Goal: Transaction & Acquisition: Book appointment/travel/reservation

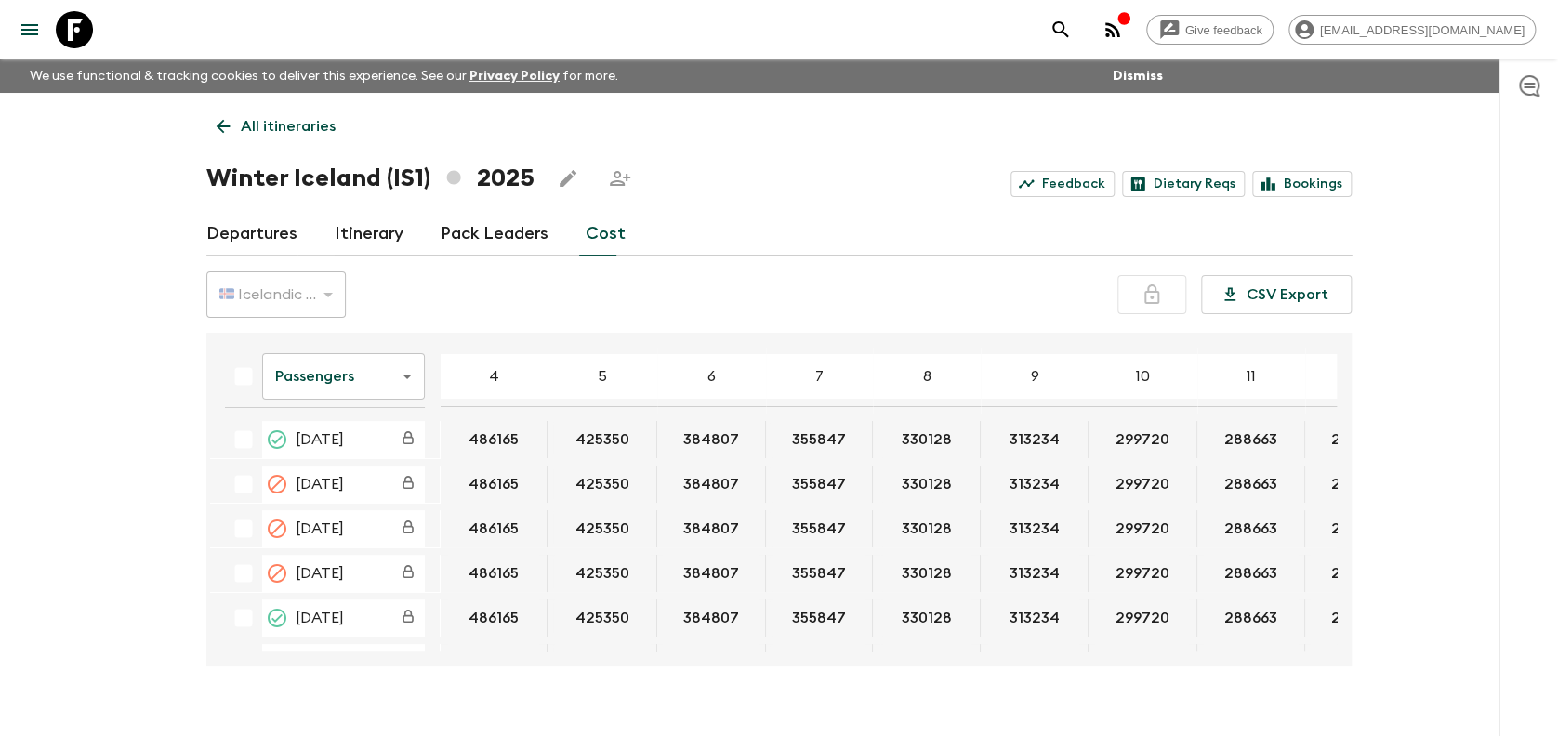
scroll to position [0, 552]
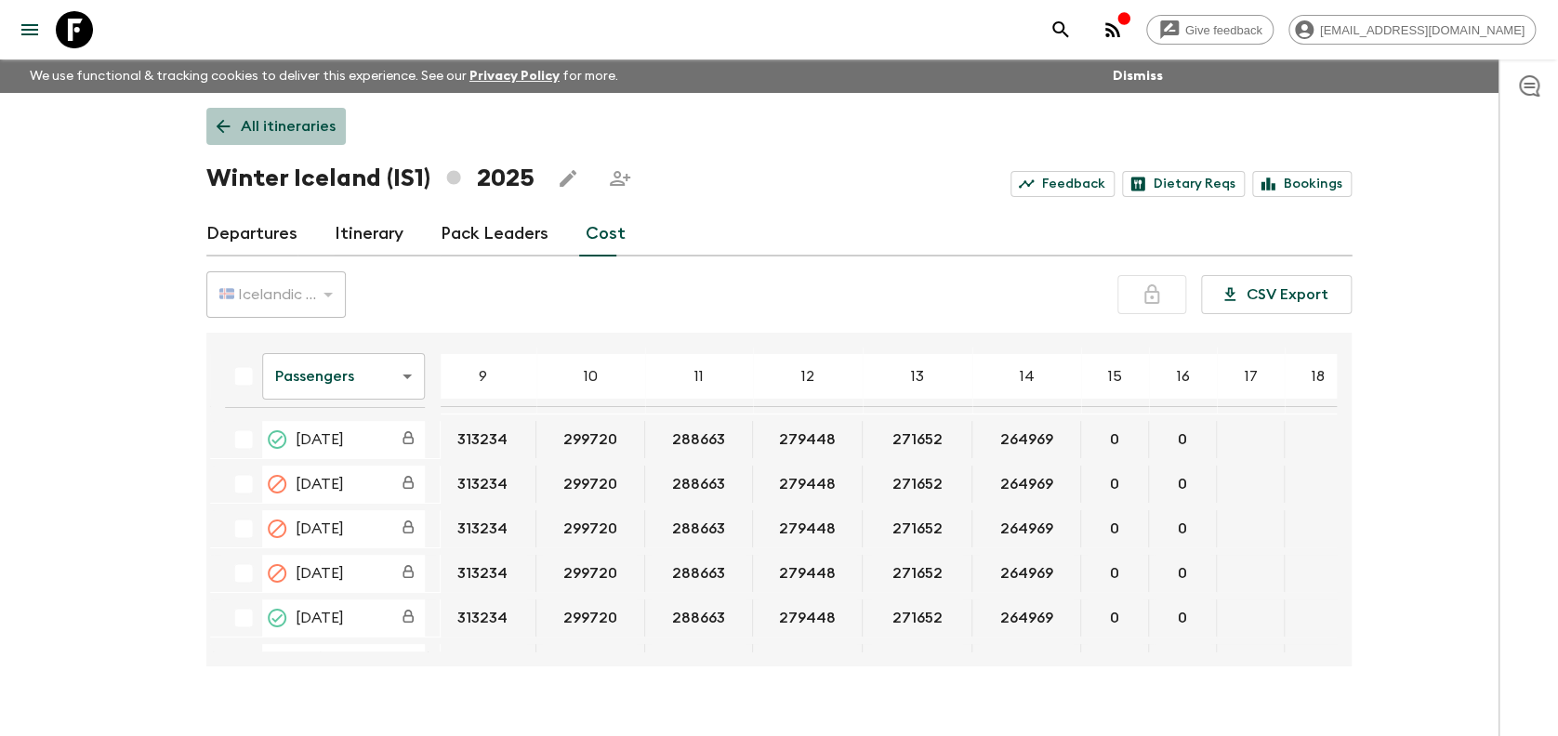
click at [243, 115] on p "All itineraries" at bounding box center [288, 126] width 95 height 22
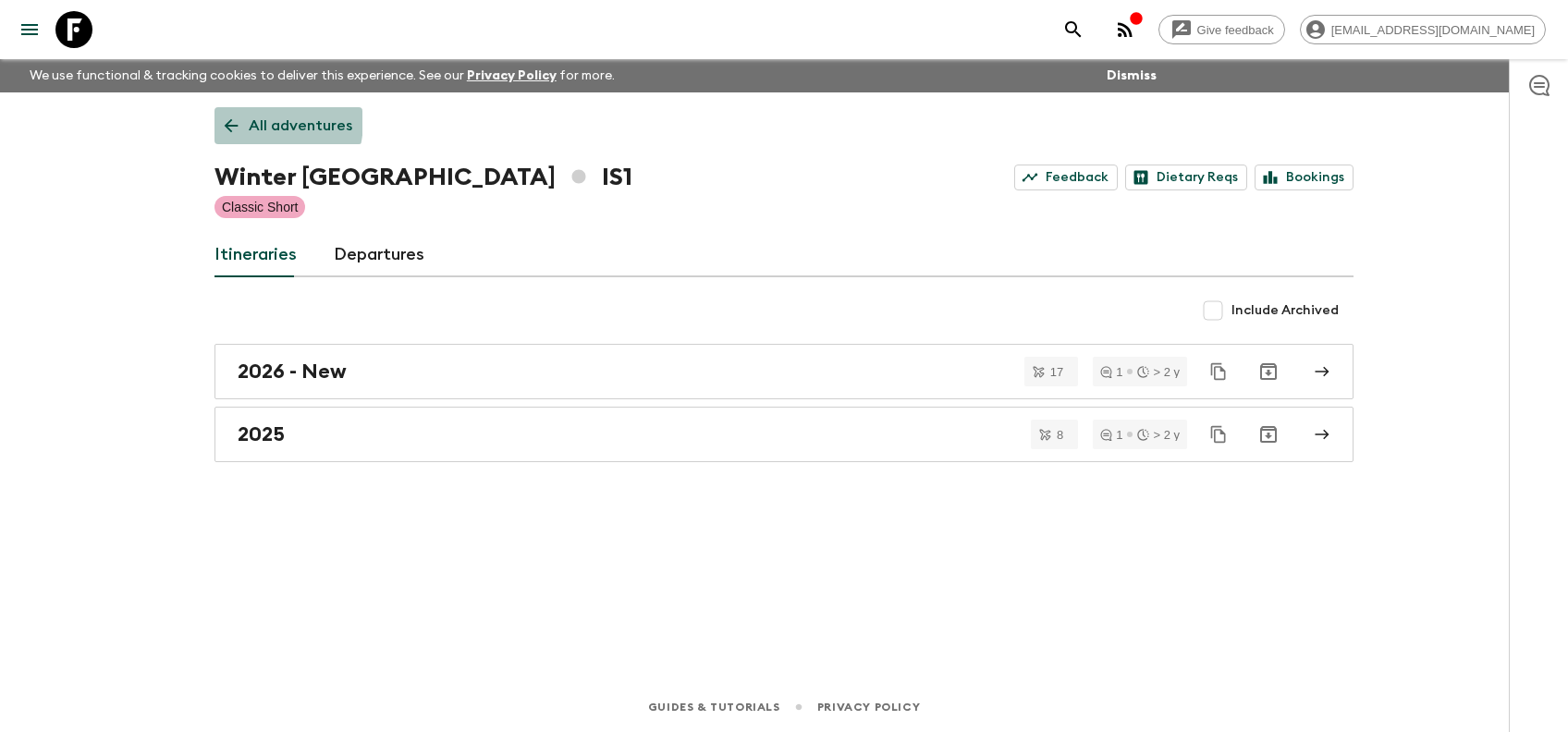
click at [243, 120] on link "All adventures" at bounding box center [289, 125] width 148 height 37
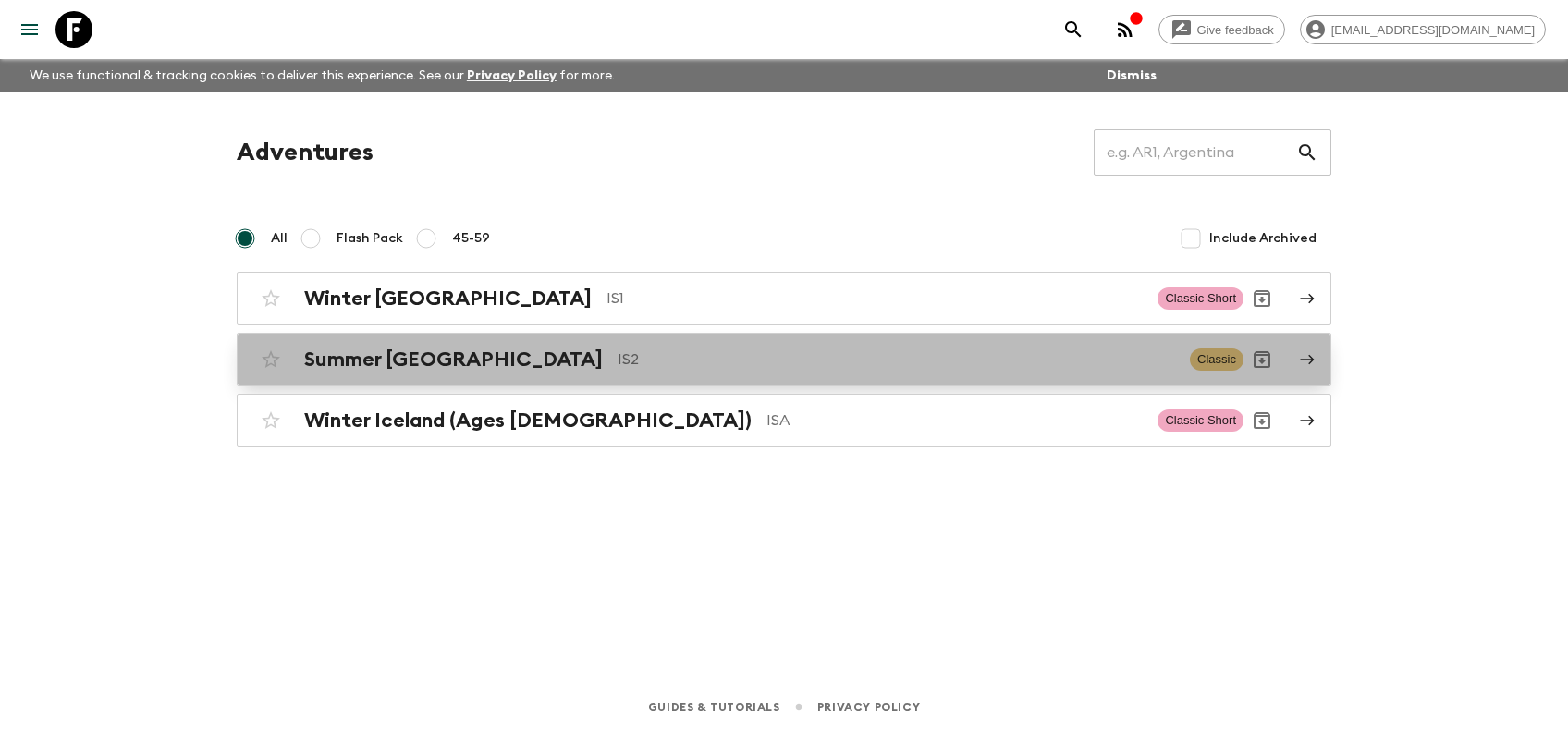
click at [373, 347] on h2 "Summer [GEOGRAPHIC_DATA]" at bounding box center [454, 359] width 298 height 24
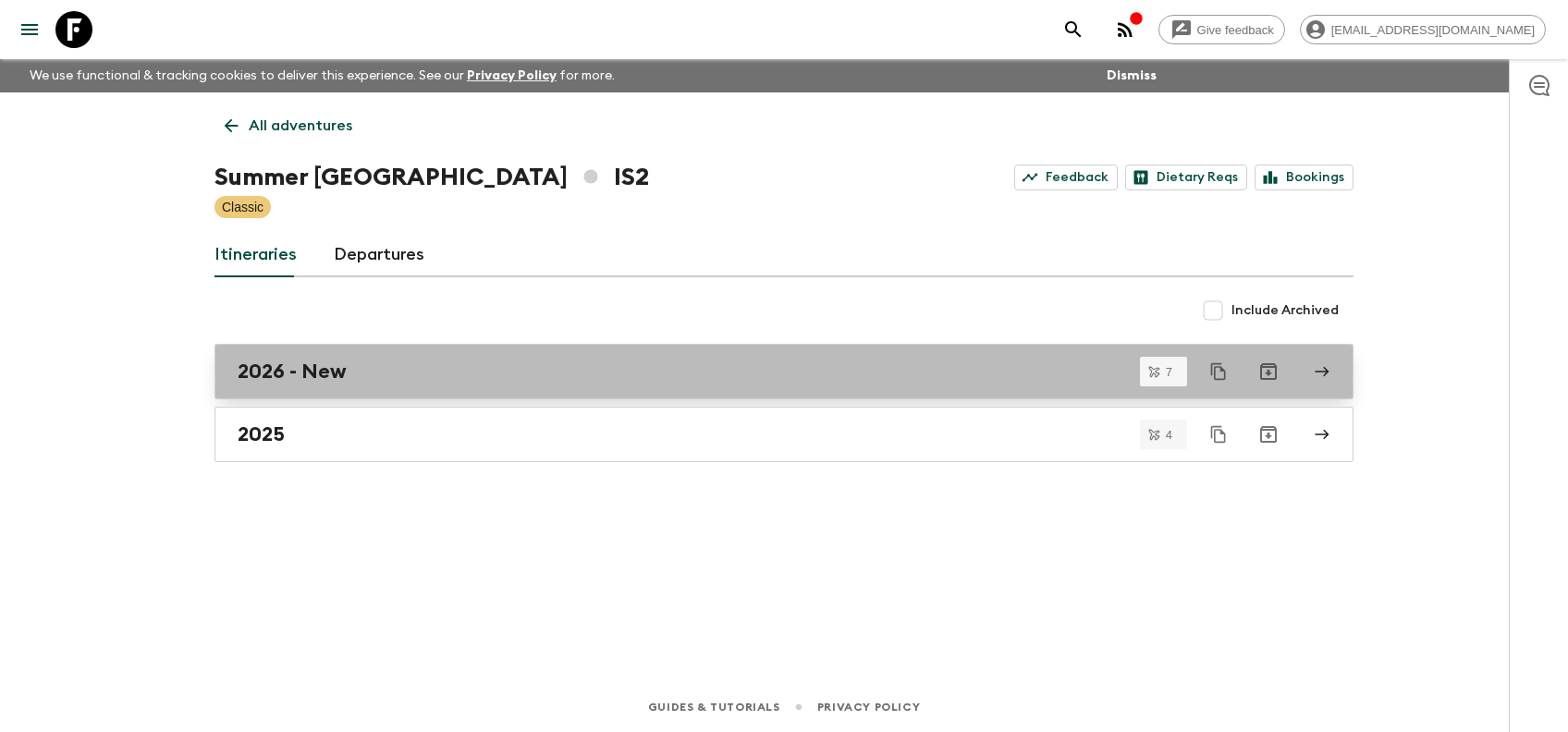
click at [452, 370] on div "2026 - New" at bounding box center [766, 372] width 1058 height 24
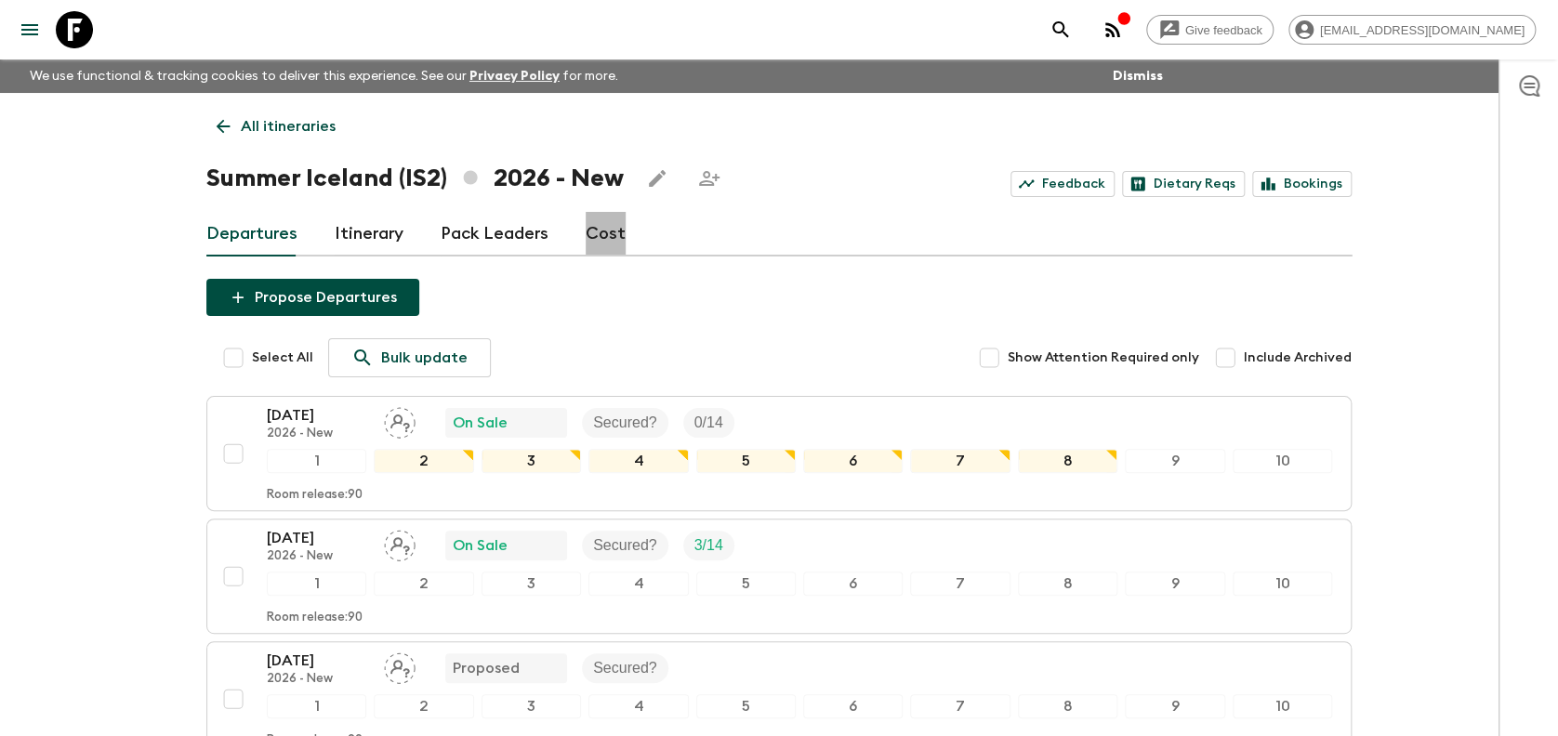
click at [611, 233] on link "Cost" at bounding box center [605, 234] width 40 height 45
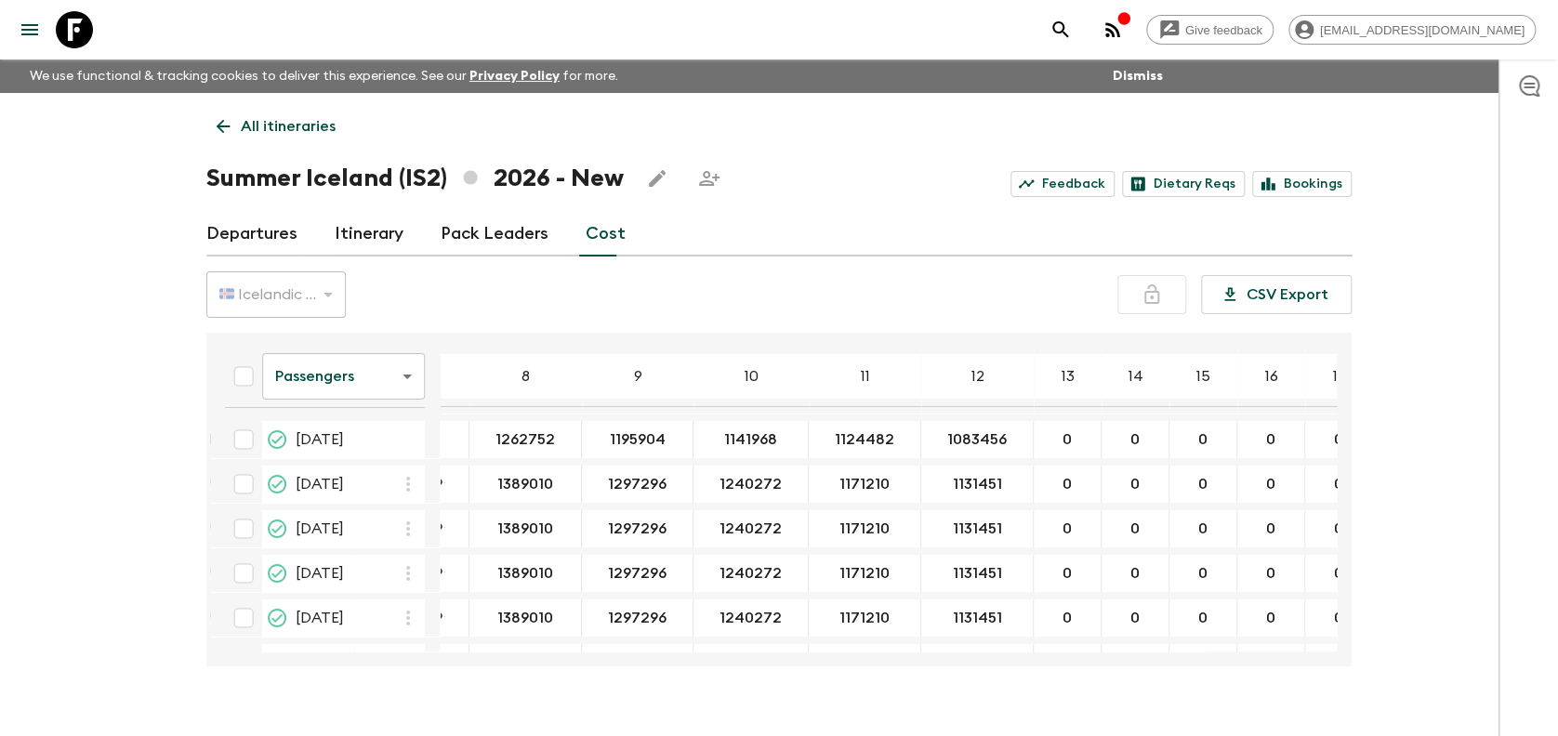
scroll to position [0, 430]
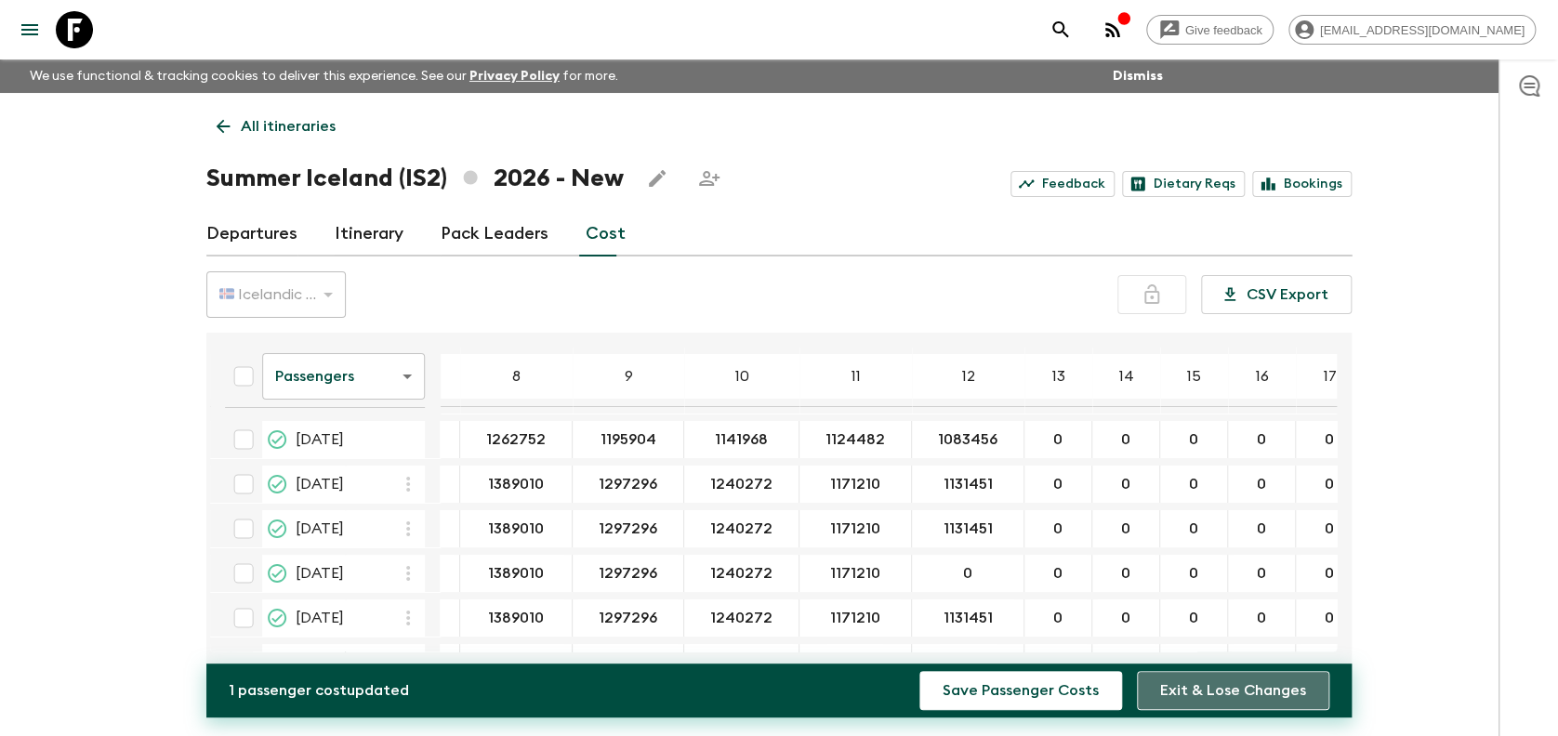
click at [1264, 677] on button "Exit & Lose Changes" at bounding box center [1233, 690] width 192 height 39
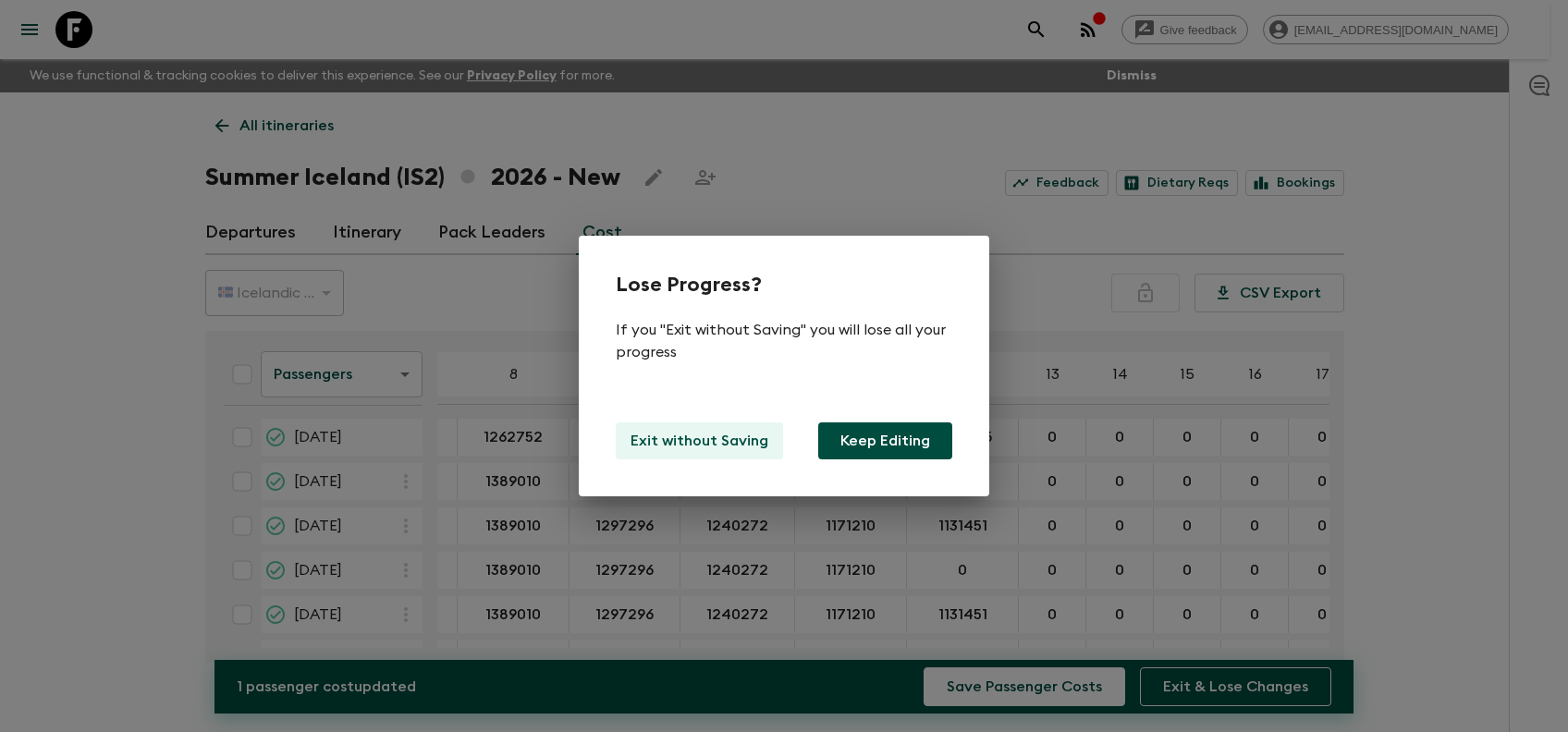
click at [726, 435] on p "Exit without Saving" at bounding box center [699, 441] width 137 height 22
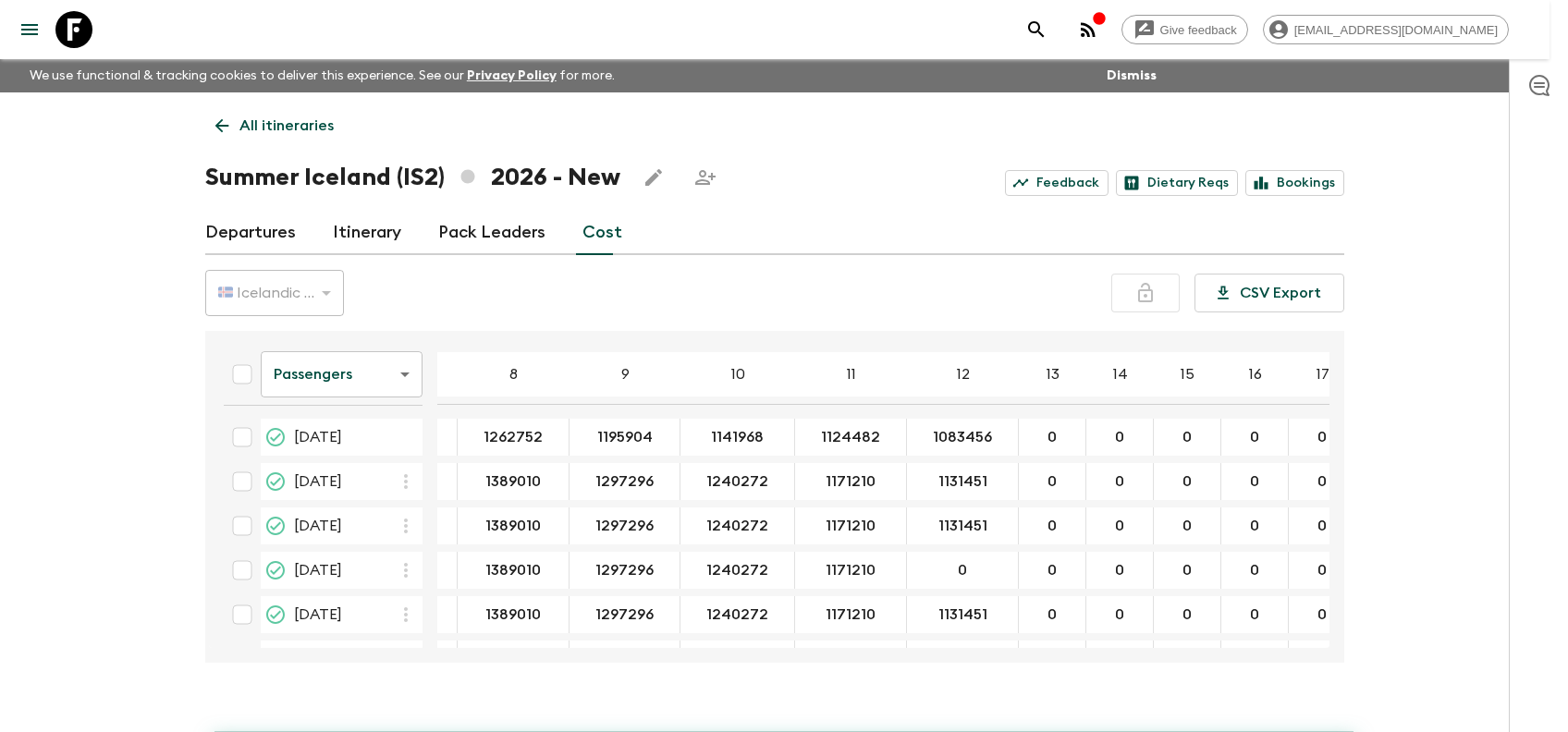
type input "1131451"
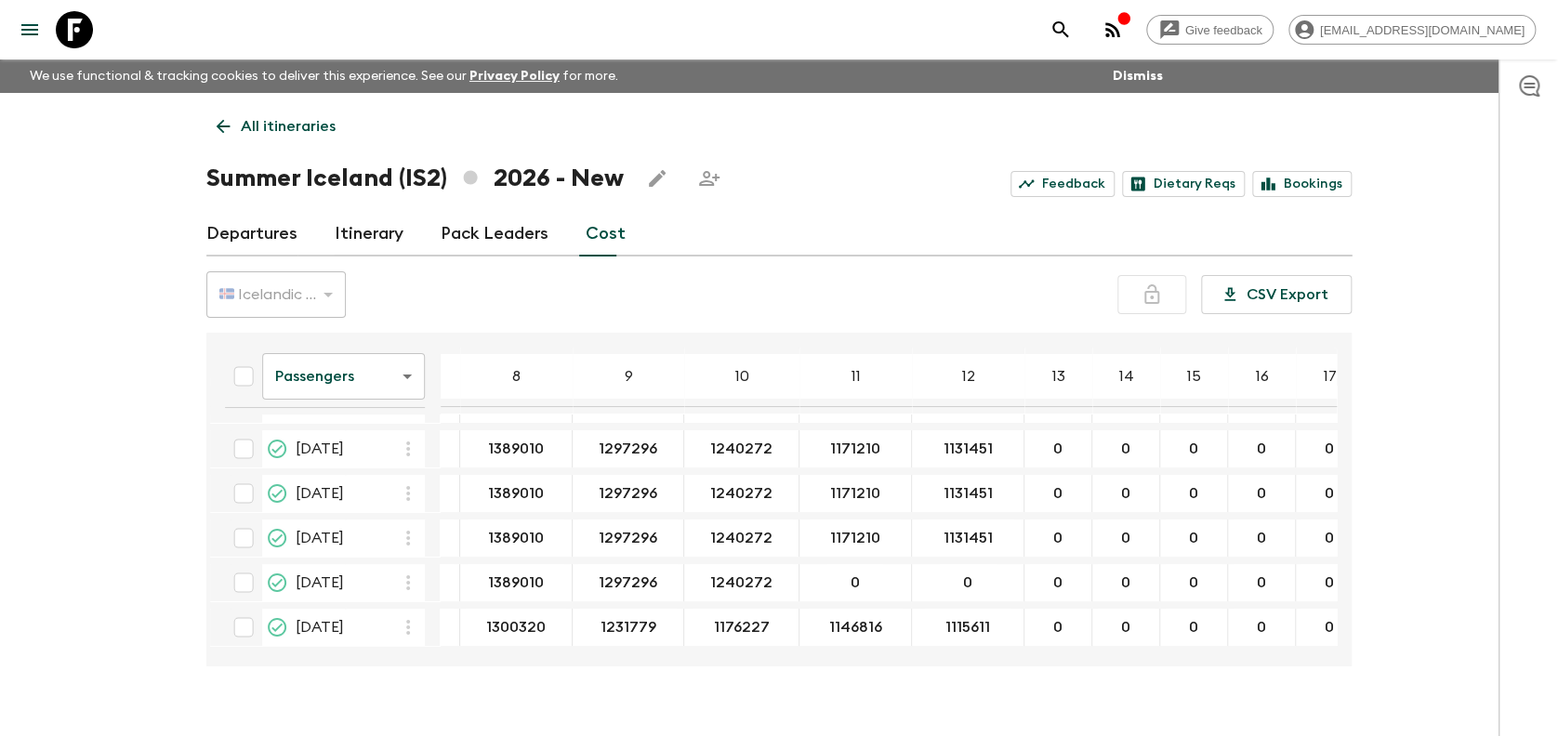
scroll to position [83, 430]
click at [1468, 689] on div "Give feedback [EMAIL_ADDRESS][DOMAIN_NAME] We use functional & tracking cookies…" at bounding box center [779, 384] width 1558 height 769
